Goal: Navigation & Orientation: Find specific page/section

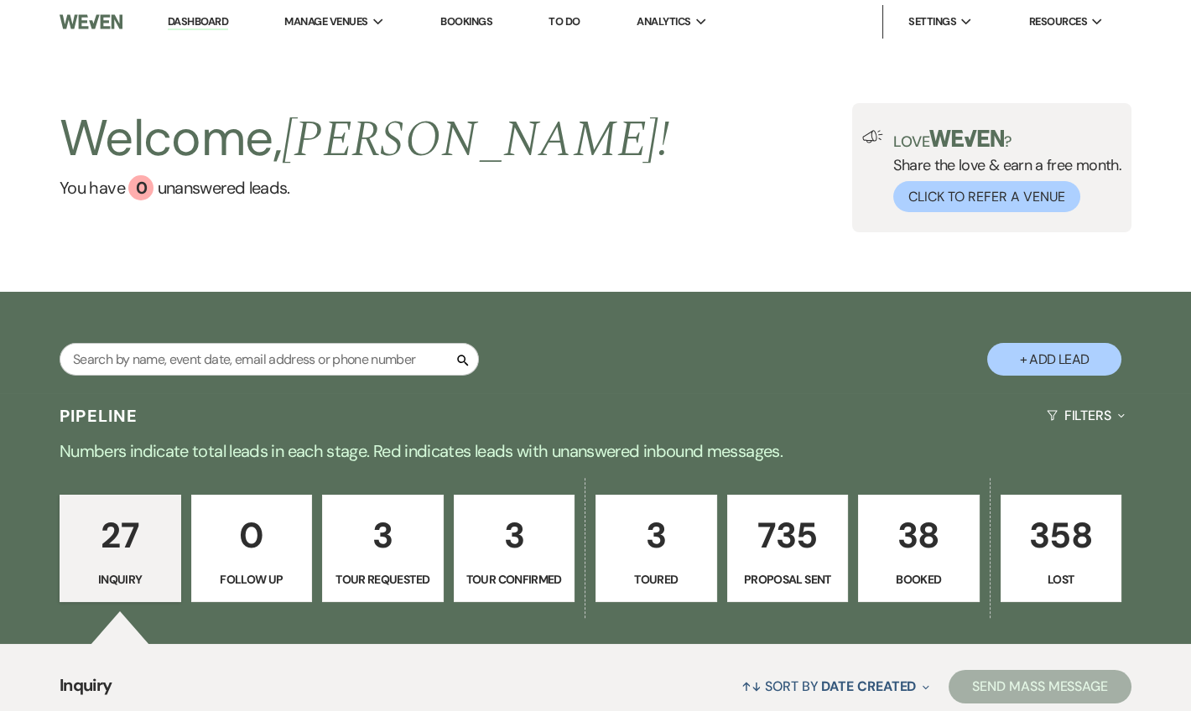
drag, startPoint x: 0, startPoint y: 0, endPoint x: 195, endPoint y: 16, distance: 196.1
click at [195, 16] on link "Dashboard" at bounding box center [198, 22] width 60 height 16
click at [218, 13] on li "Dashboard" at bounding box center [197, 22] width 77 height 34
drag, startPoint x: 190, startPoint y: 25, endPoint x: 268, endPoint y: 3, distance: 80.4
click at [190, 25] on link "Dashboard" at bounding box center [198, 22] width 60 height 16
